Goal: Complete application form

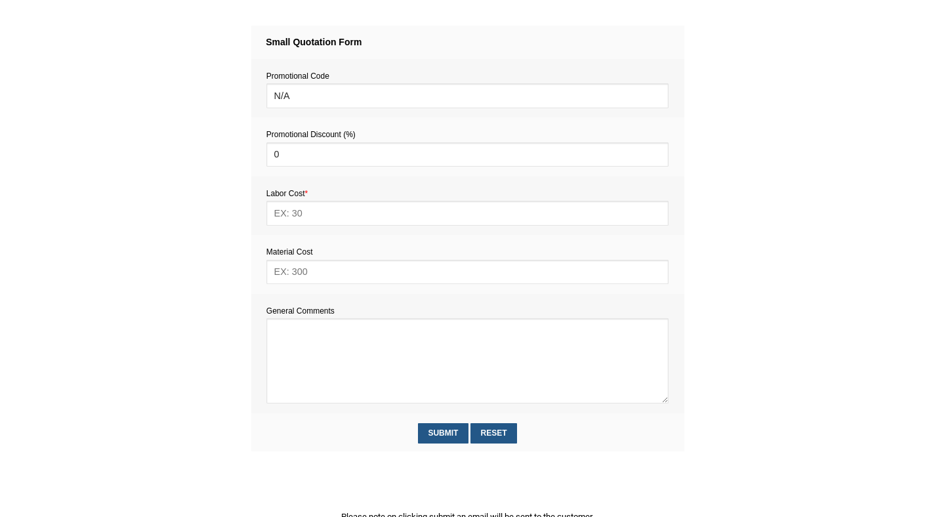
scroll to position [521, 0]
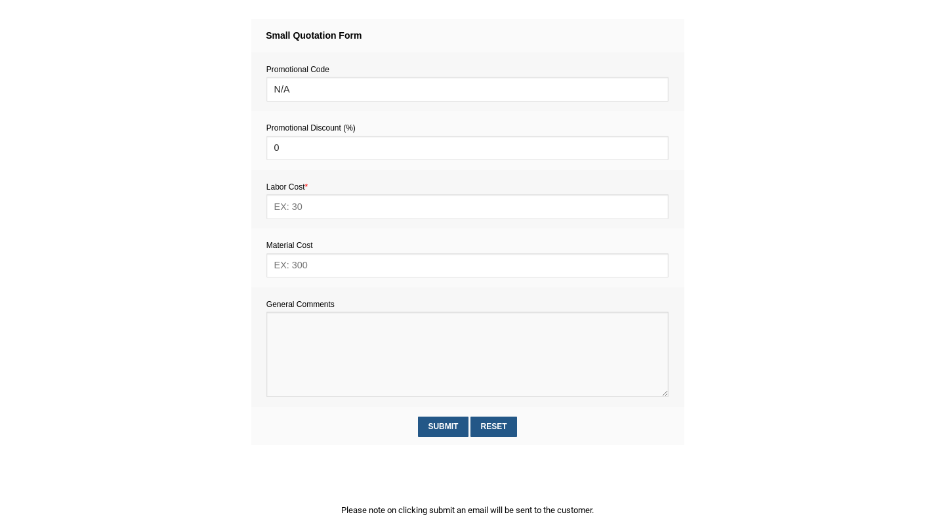
click at [307, 336] on textarea at bounding box center [467, 354] width 402 height 85
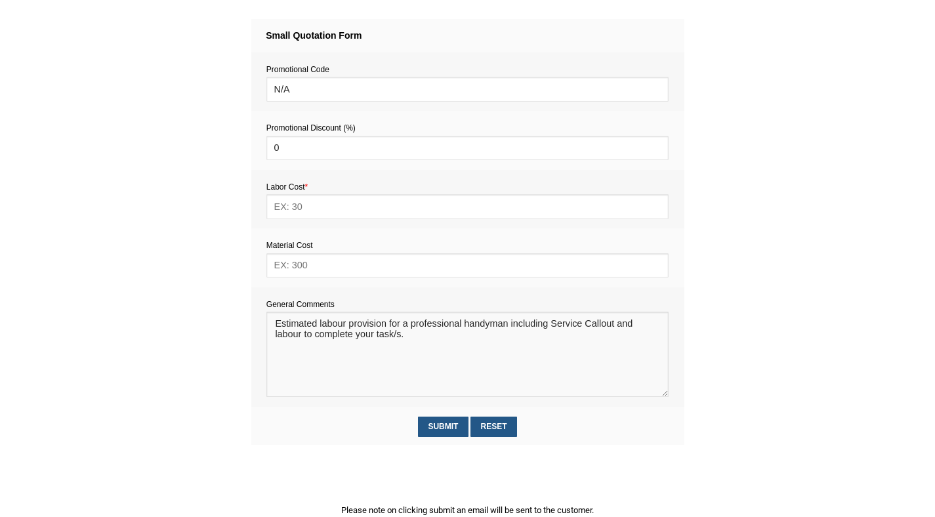
click at [278, 326] on textarea at bounding box center [467, 354] width 402 height 85
click at [406, 336] on textarea at bounding box center [467, 354] width 402 height 85
click at [307, 347] on textarea at bounding box center [467, 354] width 402 height 85
click at [436, 350] on textarea at bounding box center [467, 354] width 402 height 85
click at [380, 361] on textarea at bounding box center [467, 354] width 402 height 85
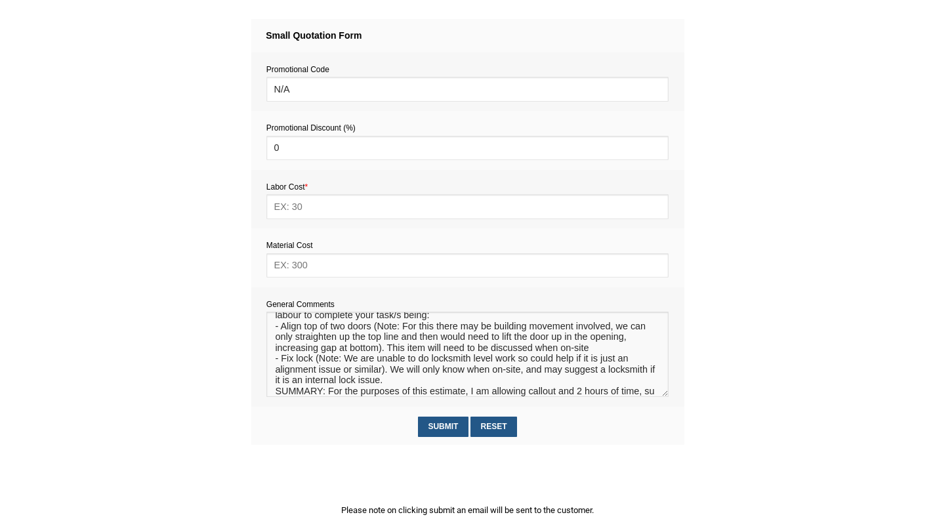
scroll to position [30, 0]
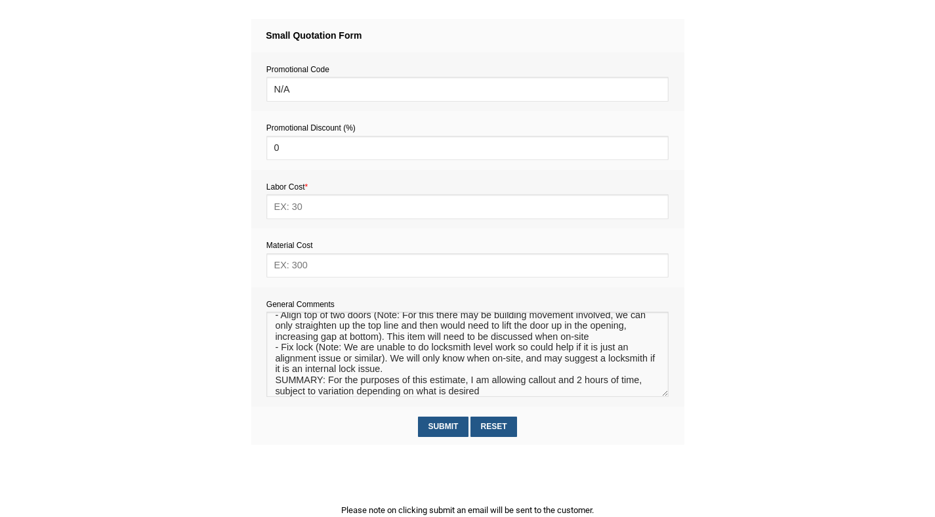
type textarea "Estimated labour provision for a professional handyman including Service Callou…"
click at [296, 209] on input "text" at bounding box center [467, 206] width 402 height 24
type input "264"
click at [300, 268] on input "text" at bounding box center [467, 265] width 402 height 24
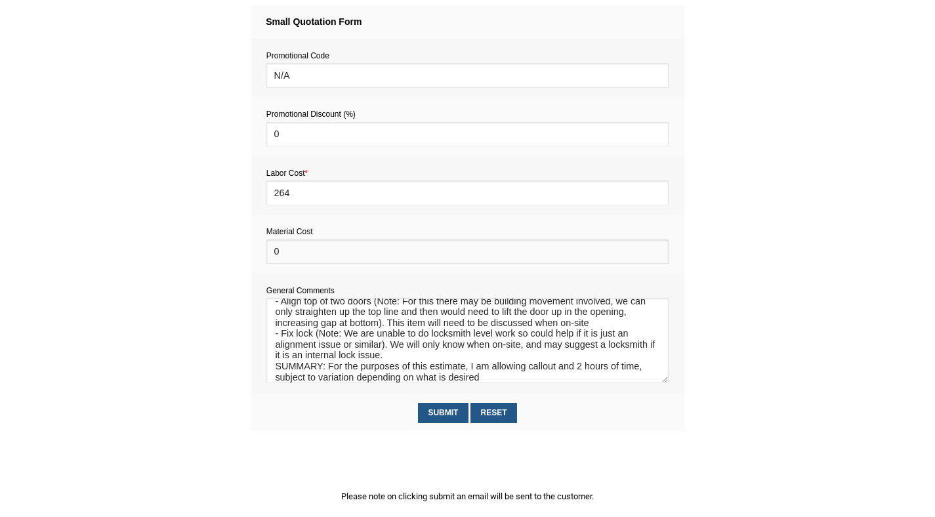
scroll to position [538, 0]
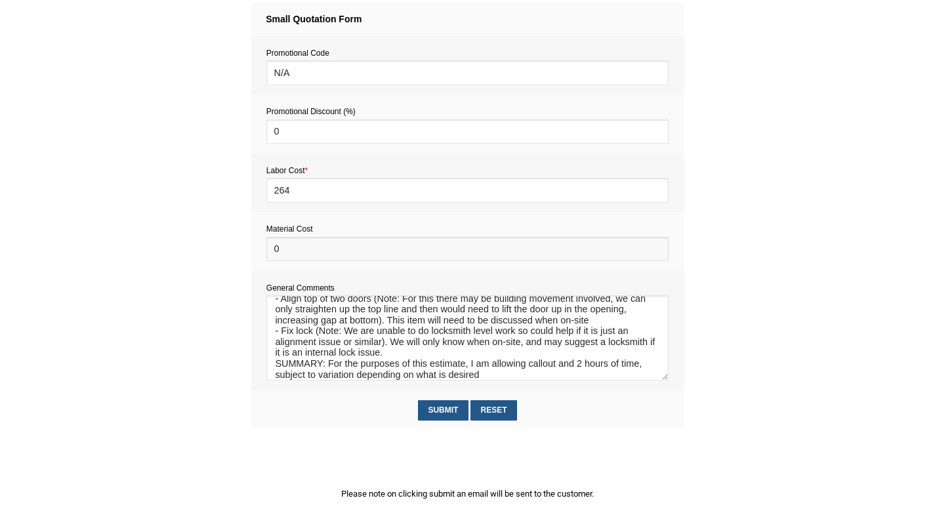
type input "0"
click at [479, 380] on textarea at bounding box center [467, 337] width 402 height 85
click at [522, 369] on textarea at bounding box center [467, 337] width 402 height 85
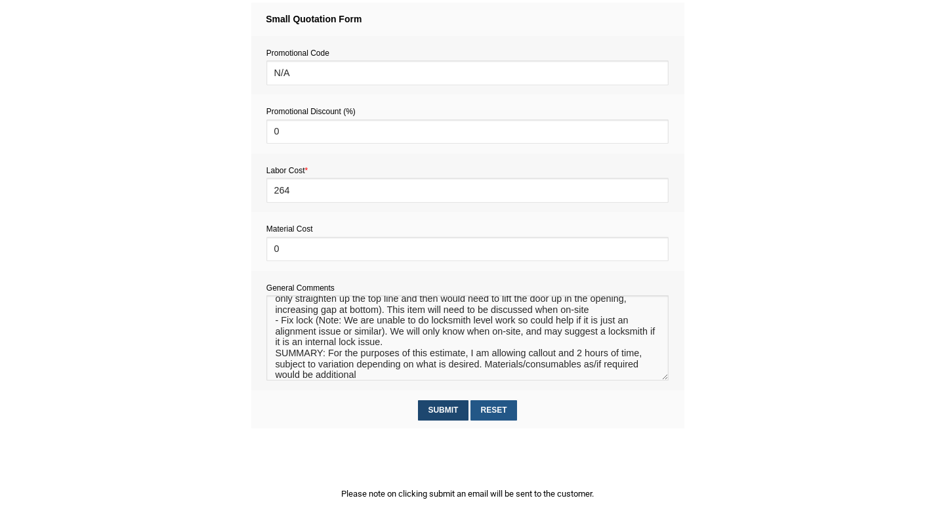
type textarea "Estimated labour provision for a professional handyman including Service Callou…"
click at [443, 415] on input "Submit" at bounding box center [443, 410] width 51 height 20
